Goal: Task Accomplishment & Management: Complete application form

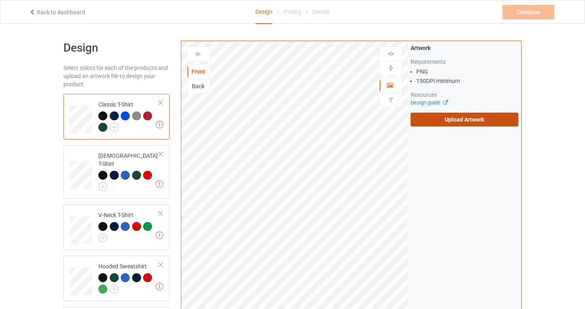
click at [488, 121] on label "Upload Artwork" at bounding box center [465, 120] width 108 height 14
click at [0, 0] on input "Upload Artwork" at bounding box center [0, 0] width 0 height 0
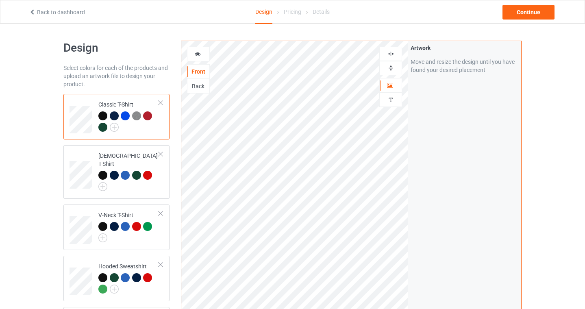
click at [388, 51] on img at bounding box center [391, 54] width 8 height 8
click at [391, 53] on img at bounding box center [391, 54] width 8 height 8
click at [539, 13] on div "Continue" at bounding box center [529, 12] width 52 height 15
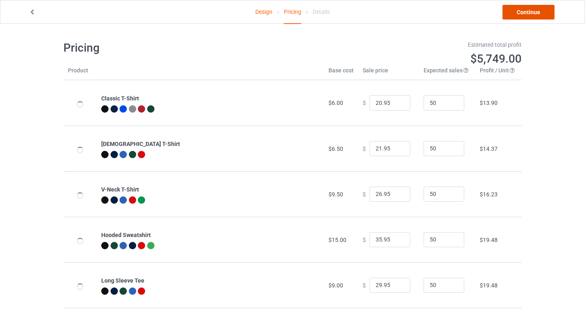
click at [538, 13] on link "Continue" at bounding box center [529, 12] width 52 height 15
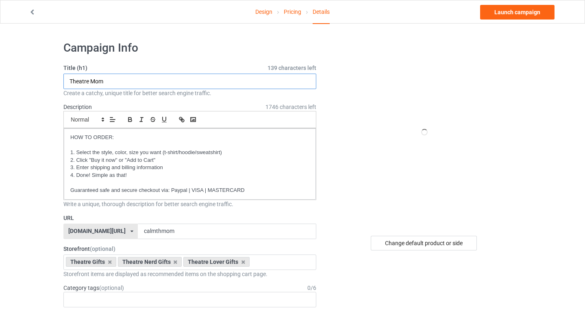
click at [116, 78] on input "Theatre Mom" at bounding box center [189, 81] width 253 height 15
click at [0, 70] on html "Design Pricing Details Launch campaign Campaign Info Title (h1) 139 characters …" at bounding box center [292, 154] width 585 height 309
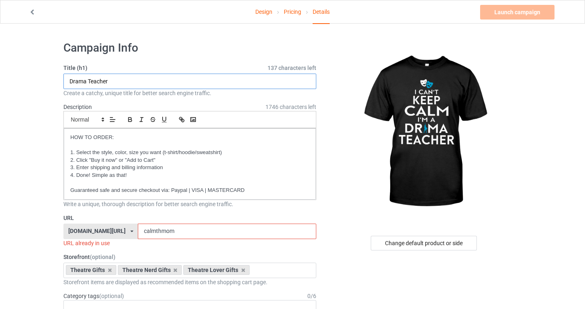
type input "Drama Teacher"
click at [160, 238] on input "calmthmom" at bounding box center [227, 231] width 178 height 15
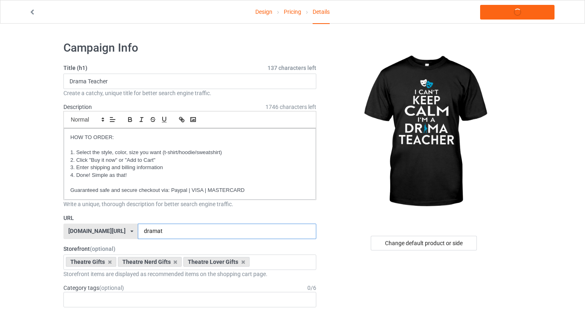
type input "dramat"
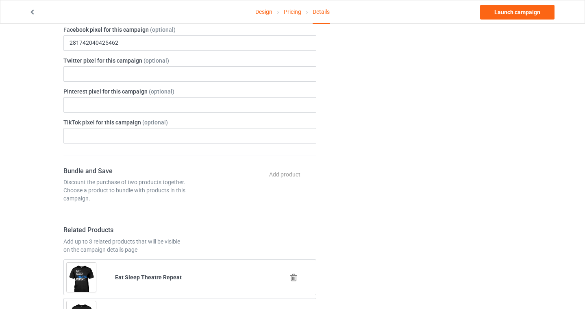
scroll to position [137, 0]
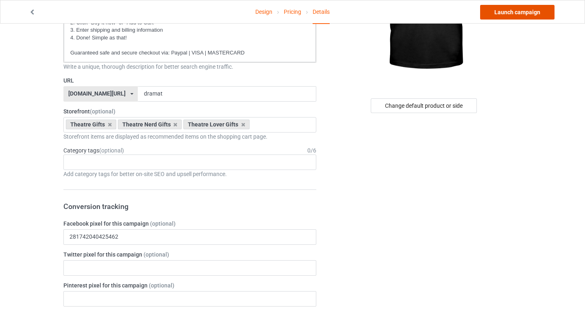
click at [514, 13] on link "Launch campaign" at bounding box center [517, 12] width 74 height 15
